Goal: Transaction & Acquisition: Purchase product/service

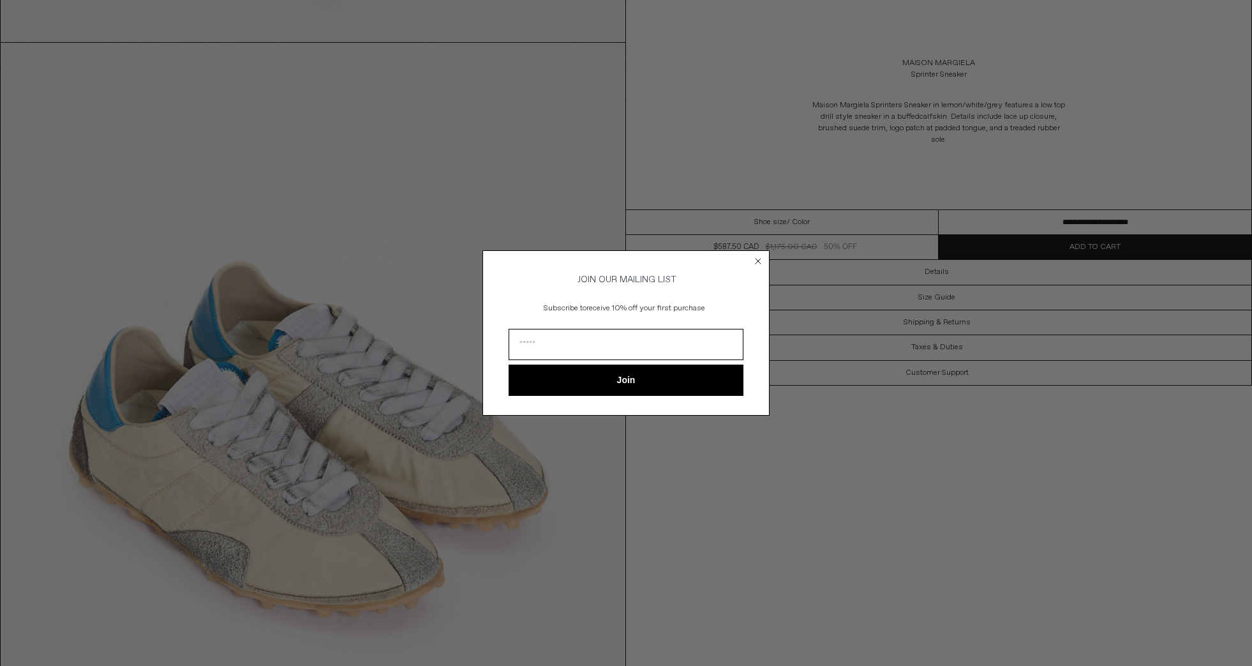
click at [755, 258] on circle "Close dialog" at bounding box center [758, 261] width 12 height 12
